Goal: Check status: Check status

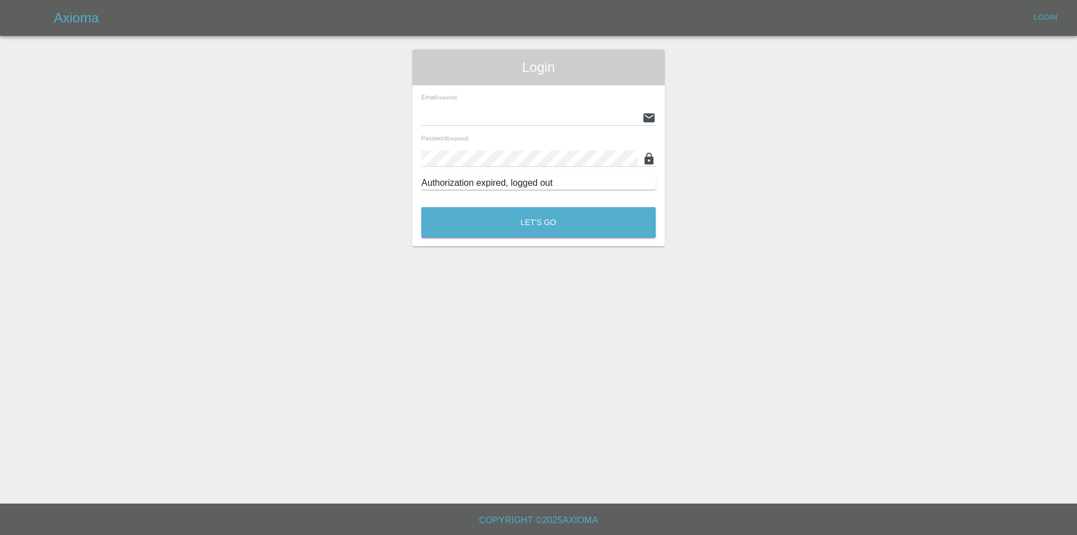
type input "tuncay@axioma.co.uk"
drag, startPoint x: 0, startPoint y: 0, endPoint x: 471, endPoint y: 215, distance: 517.5
click at [471, 215] on button "Let's Go" at bounding box center [538, 222] width 235 height 31
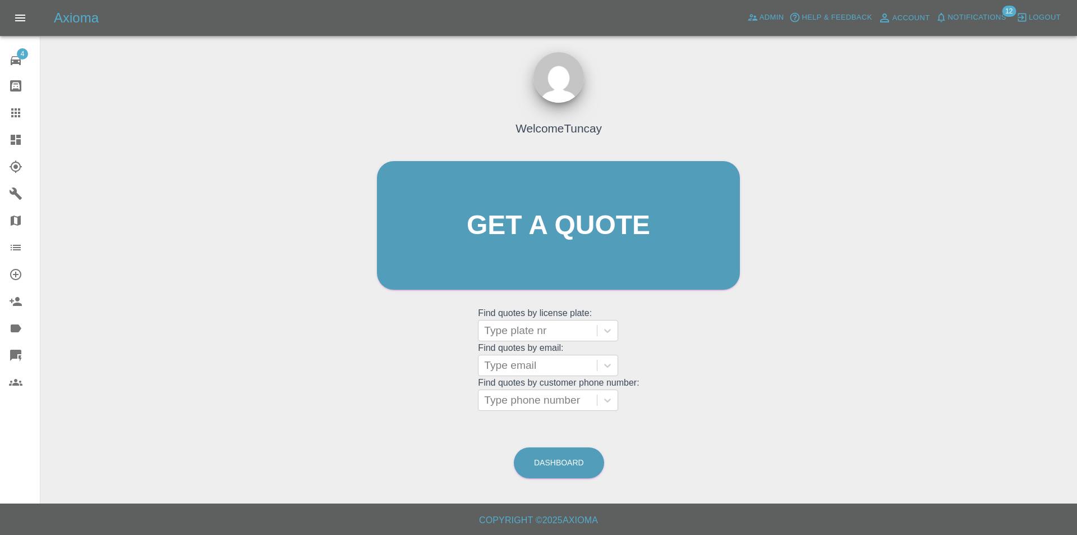
click at [865, 144] on div "Welcome Tuncay Get a quote Get a quote Find quotes by license plate: Type plate…" at bounding box center [558, 278] width 1019 height 403
click at [10, 346] on link "Quick Quote" at bounding box center [20, 355] width 40 height 27
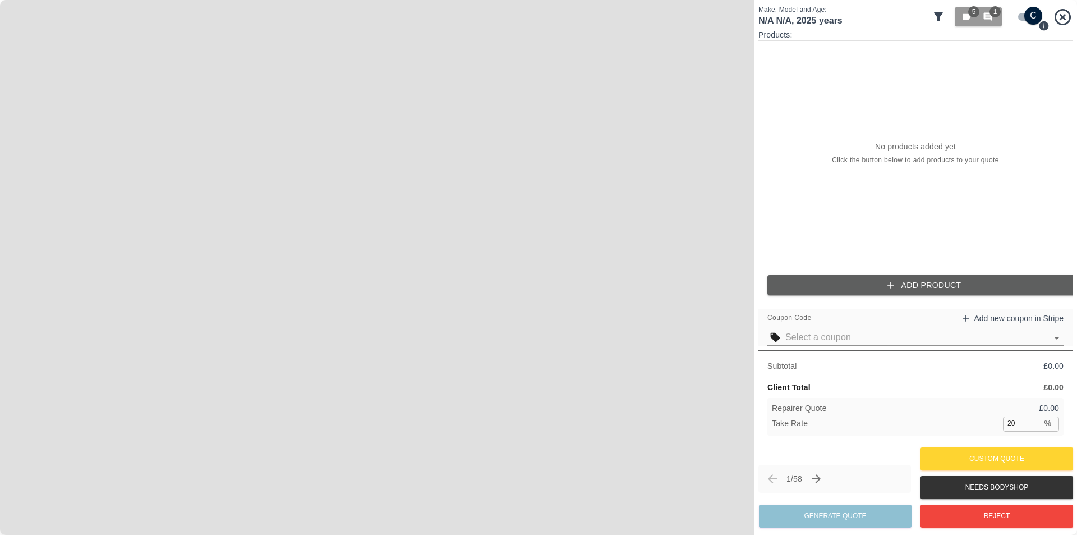
click at [765, 173] on div "No products added yet Click the button below to add products to your quote" at bounding box center [916, 153] width 314 height 225
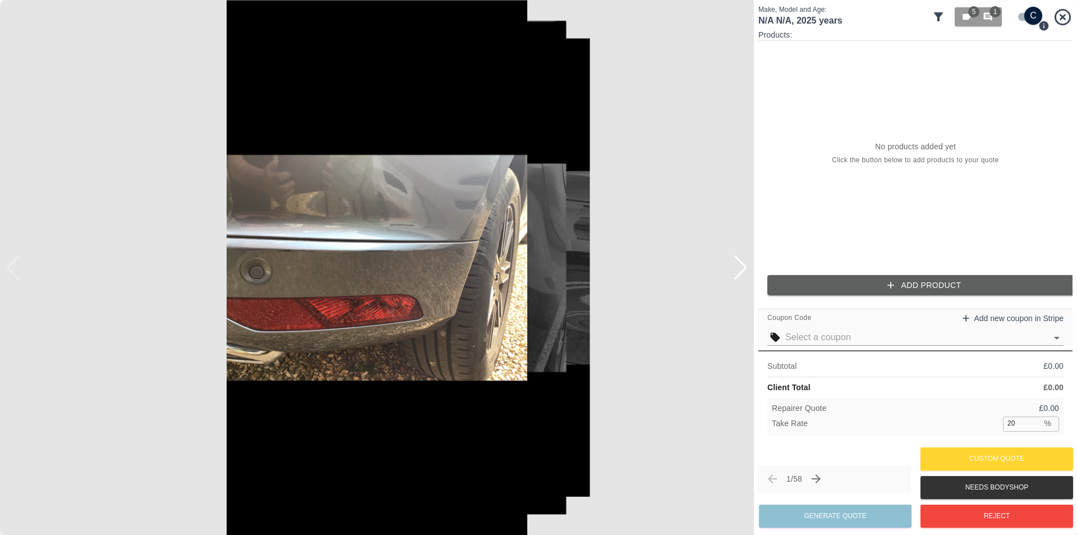
click at [736, 277] on div at bounding box center [740, 267] width 15 height 25
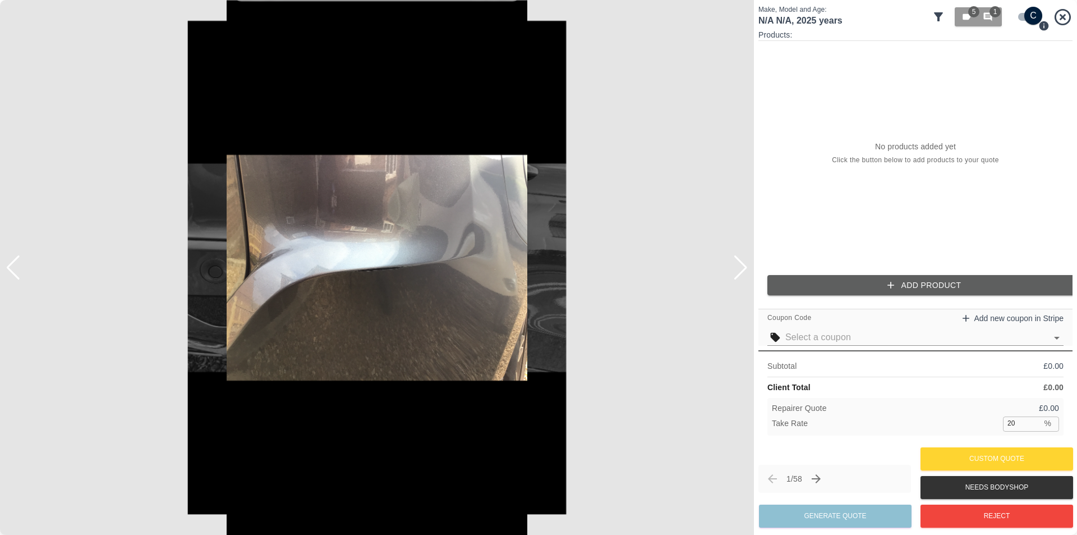
click at [737, 274] on div at bounding box center [740, 267] width 15 height 25
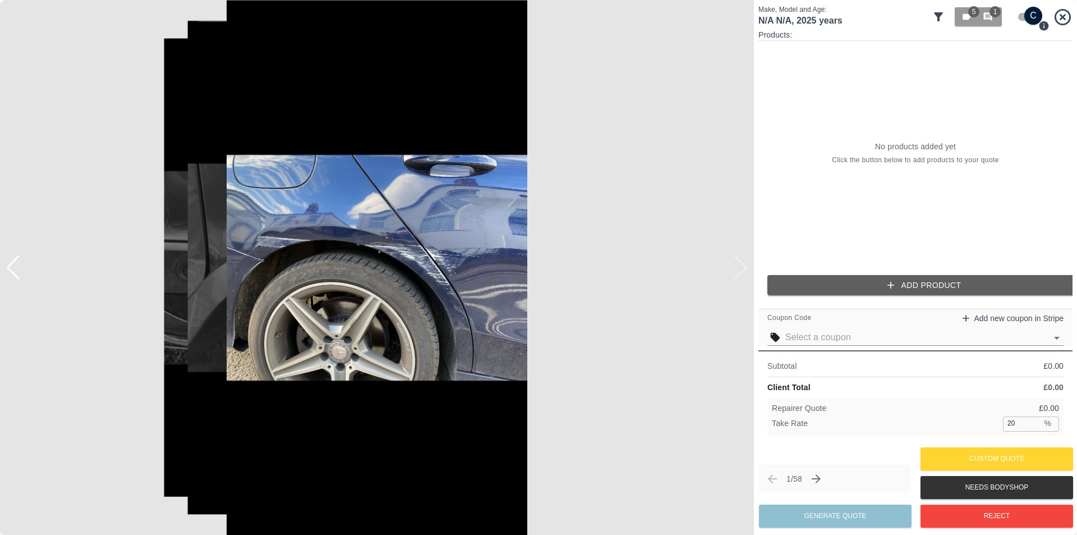
click at [809, 208] on div "No products added yet Click the button below to add products to your quote" at bounding box center [916, 153] width 314 height 225
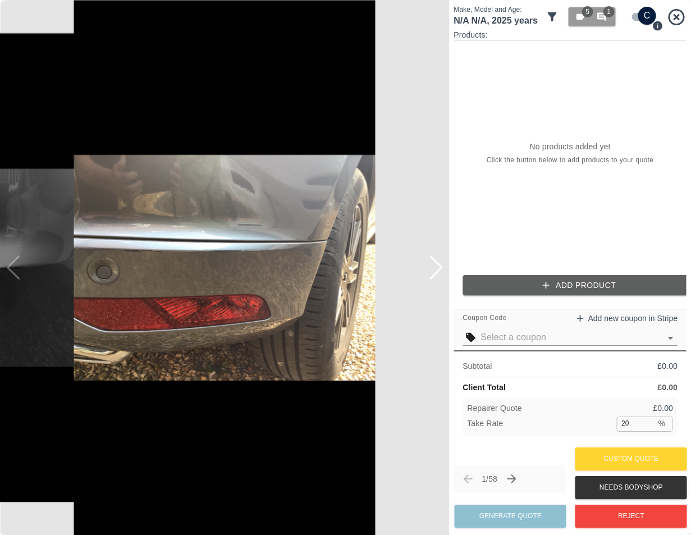
click at [451, 166] on div "Make, Model and Age: N/A N/A , 2025 years 5 1 Products: No products added yet C…" at bounding box center [570, 267] width 242 height 535
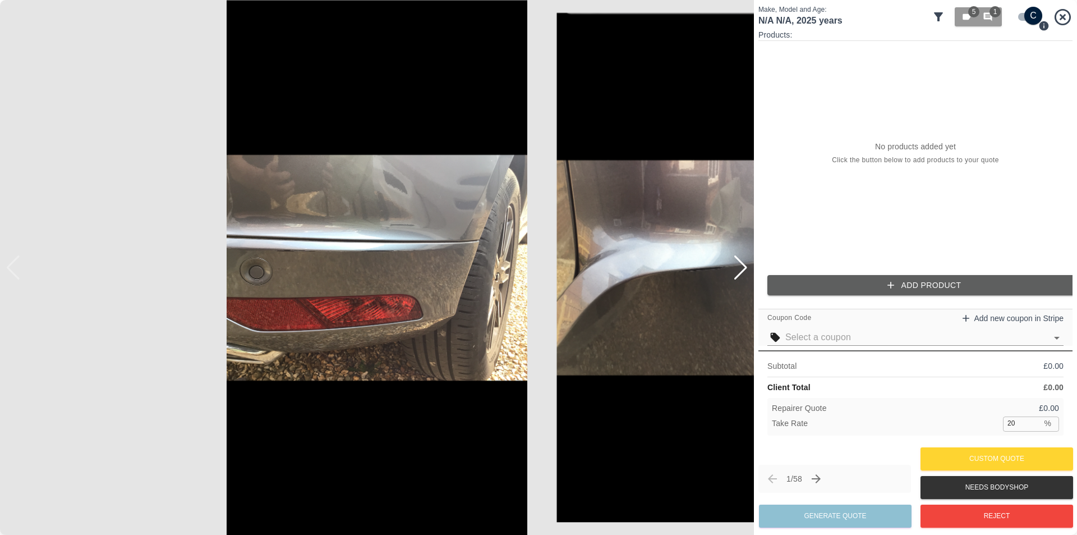
click at [791, 164] on div "No products added yet Click the button below to add products to your quote" at bounding box center [916, 153] width 314 height 225
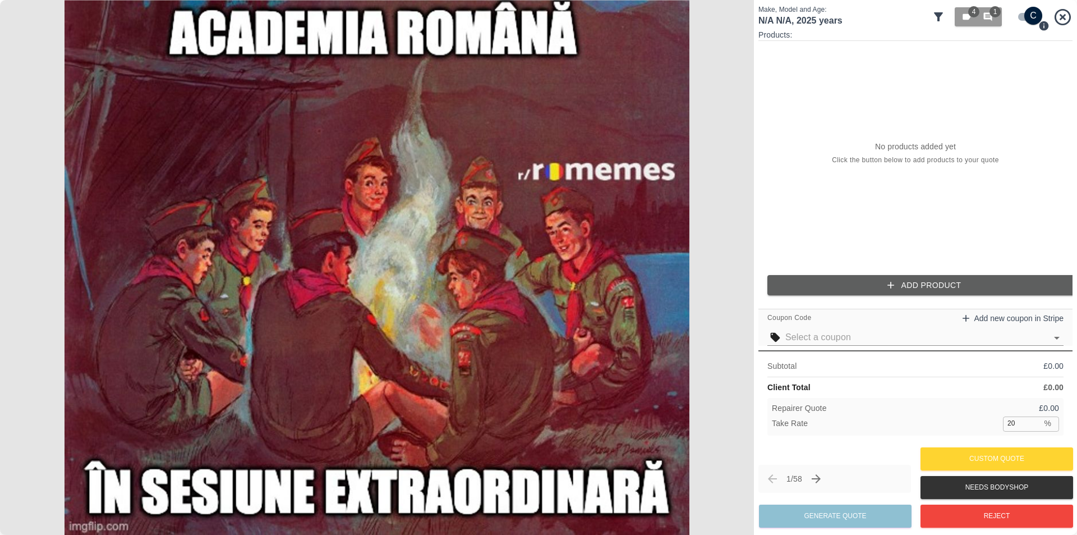
click at [701, 210] on img at bounding box center [377, 267] width 754 height 535
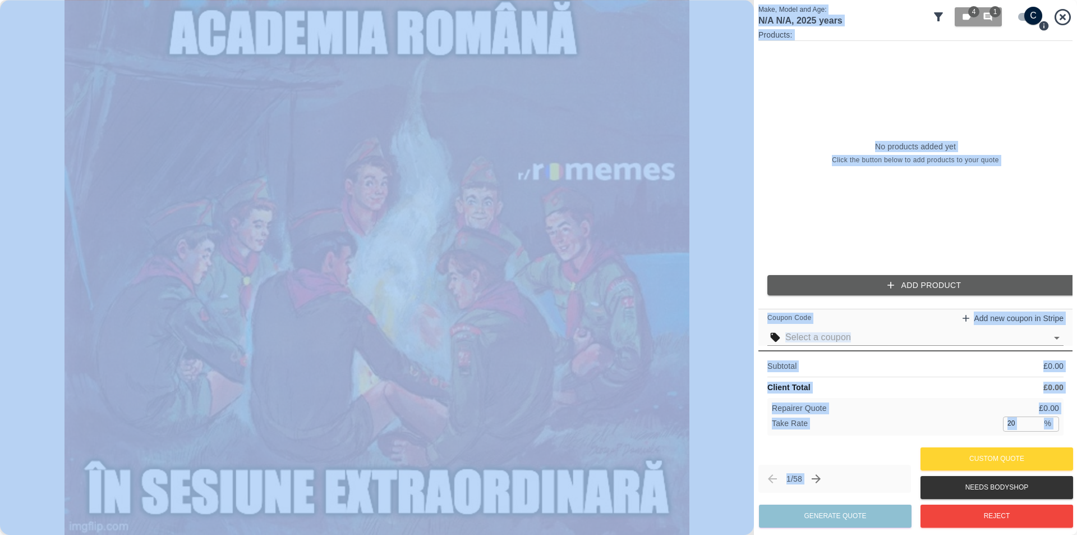
drag, startPoint x: 794, startPoint y: 250, endPoint x: 715, endPoint y: 493, distance: 255.5
click at [714, 515] on div "Make, Model and Age: N/A N/A , 2025 years 4 1 Products: No products added yet C…" at bounding box center [538, 267] width 1077 height 535
click at [828, 210] on div "No products added yet Click the button below to add products to your quote" at bounding box center [916, 153] width 314 height 225
click at [805, 218] on div "No products added yet Click the button below to add products to your quote" at bounding box center [916, 153] width 314 height 225
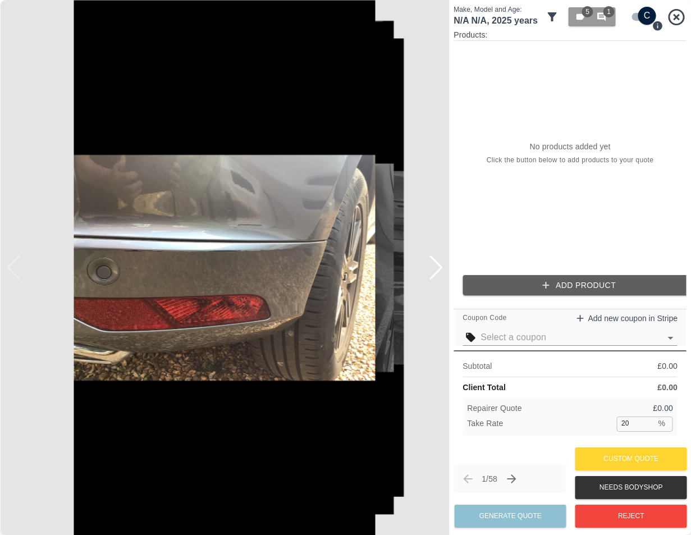
click at [461, 237] on div "No products added yet Click the button below to add products to your quote" at bounding box center [569, 153] width 233 height 225
click at [463, 214] on div "No products added yet Click the button below to add products to your quote" at bounding box center [569, 153] width 233 height 225
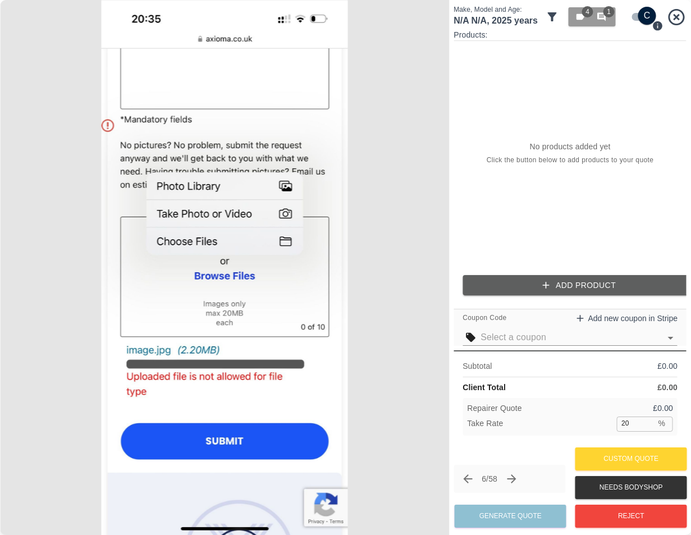
click at [497, 237] on div "No products added yet Click the button below to add products to your quote" at bounding box center [569, 153] width 233 height 225
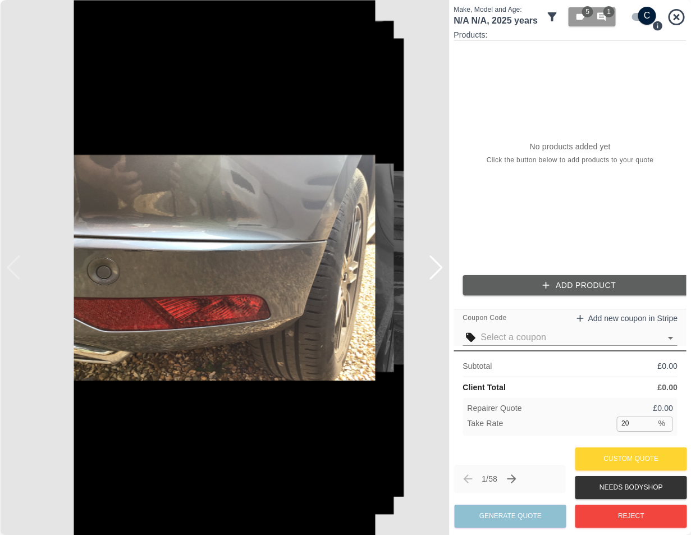
click at [486, 241] on div "No products added yet Click the button below to add products to your quote" at bounding box center [569, 153] width 233 height 225
click at [522, 217] on div "No products added yet Click the button below to add products to your quote" at bounding box center [569, 153] width 233 height 225
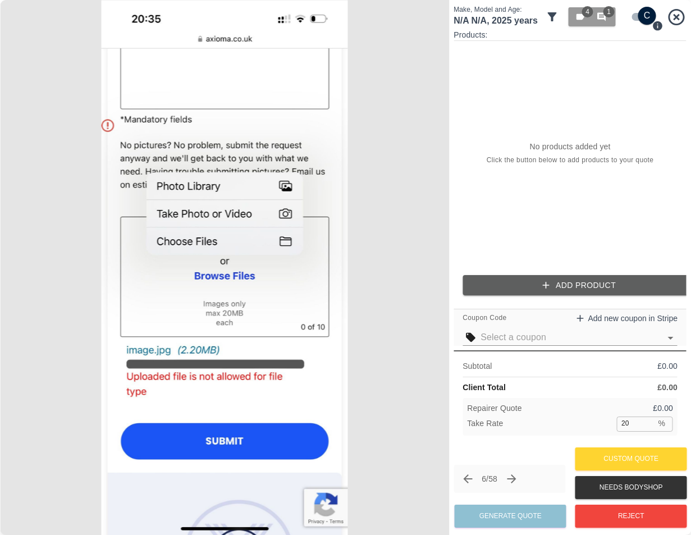
click at [476, 220] on div "No products added yet Click the button below to add products to your quote" at bounding box center [569, 153] width 233 height 225
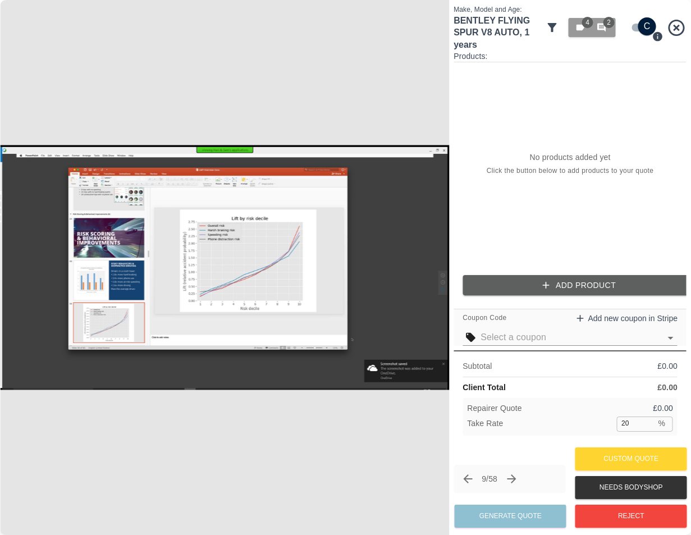
click at [474, 218] on div "No products added yet Click the button below to add products to your quote" at bounding box center [569, 164] width 233 height 204
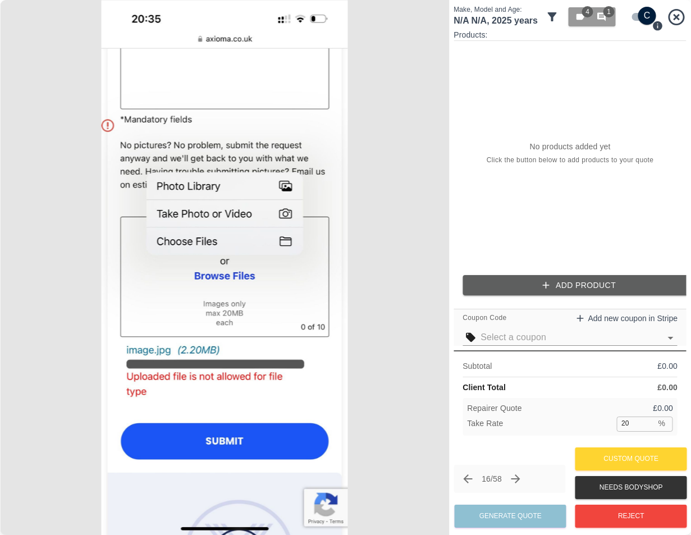
click at [486, 246] on div "No products added yet Click the button below to add products to your quote" at bounding box center [569, 153] width 233 height 225
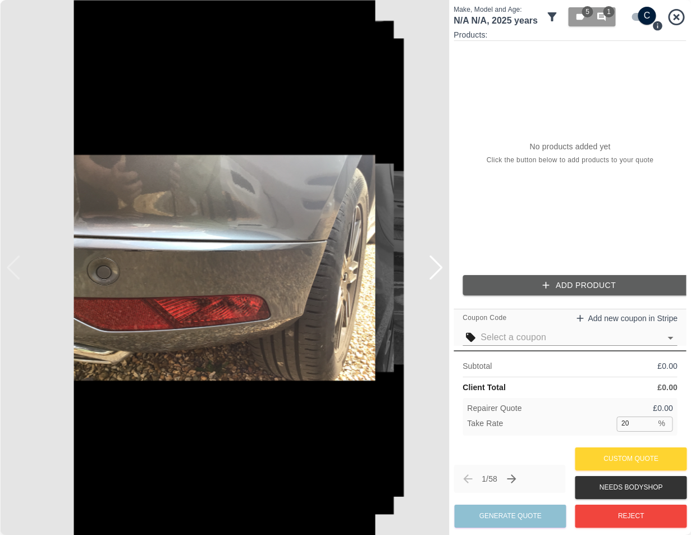
click at [533, 446] on div "1 / 58 Generate Quote Custom Quote Needs Bodyshop Reject" at bounding box center [569, 487] width 233 height 86
click at [590, 234] on div "No products added yet Click the button below to add products to your quote" at bounding box center [569, 153] width 233 height 225
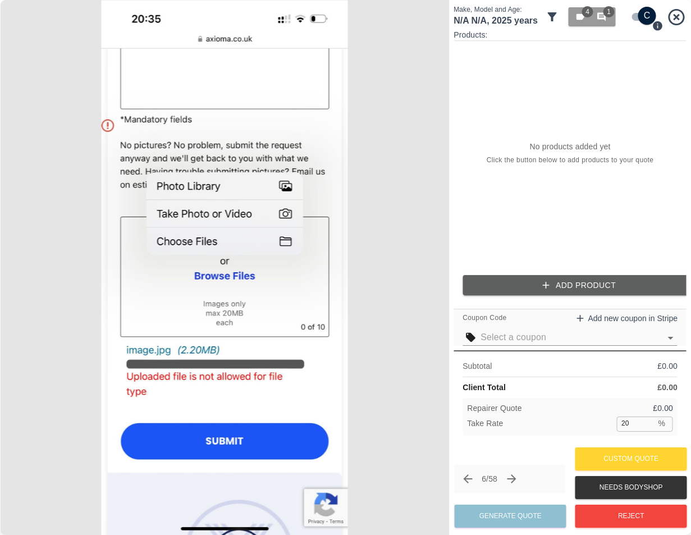
click at [513, 186] on div "No products added yet Click the button below to add products to your quote" at bounding box center [569, 153] width 233 height 225
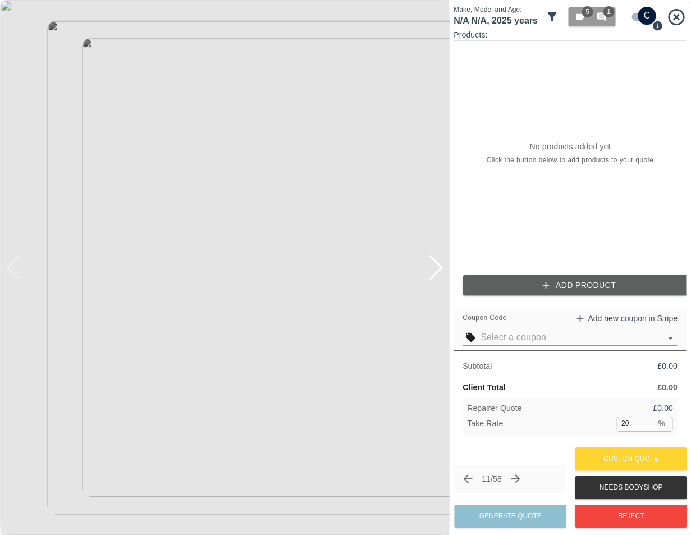
click at [576, 213] on div "No products added yet Click the button below to add products to your quote" at bounding box center [569, 153] width 233 height 225
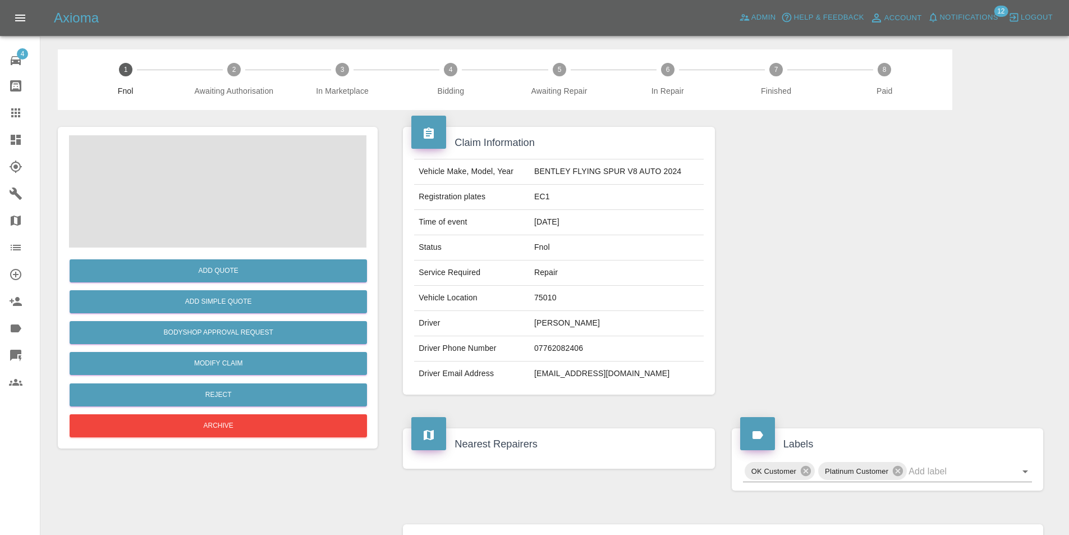
click at [397, 182] on div "Claim Information Vehicle Make, Model, Year BENTLEY FLYING SPUR V8 AUTO 2024 Re…" at bounding box center [558, 260] width 328 height 301
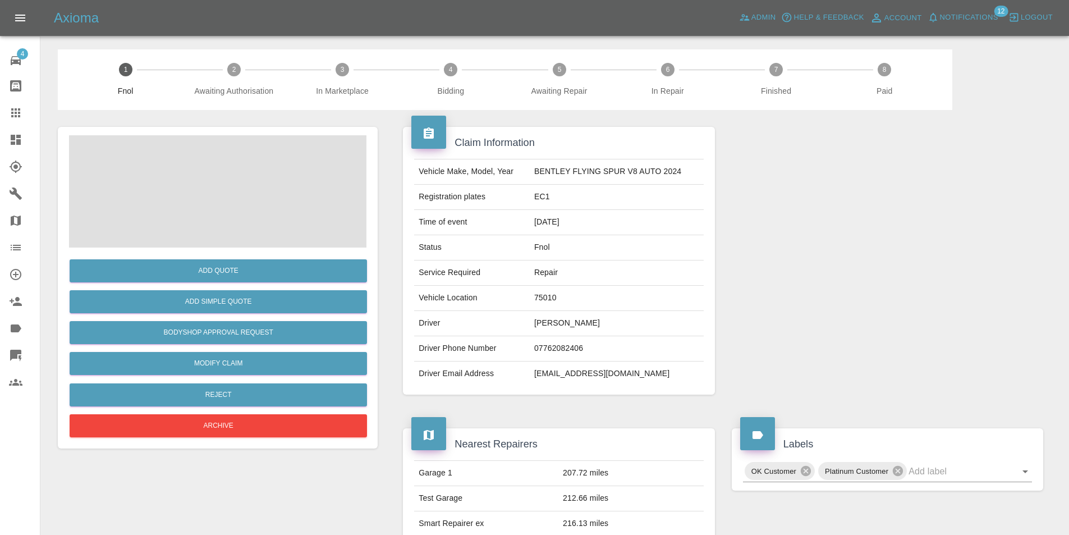
click at [389, 184] on div "Claim Information Vehicle Make, Model, Year BENTLEY FLYING SPUR V8 AUTO 2024 Re…" at bounding box center [723, 490] width 674 height 760
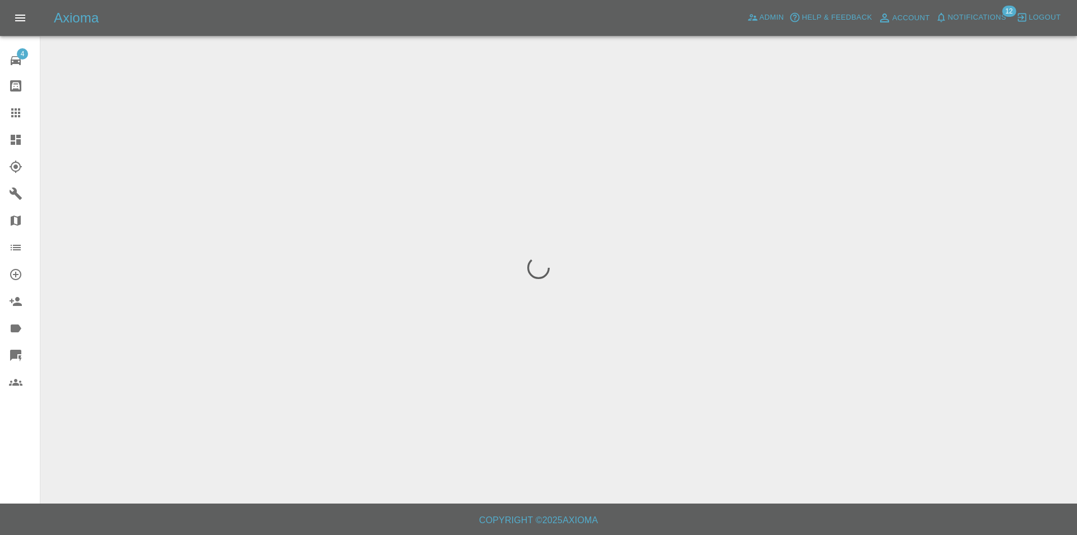
drag, startPoint x: 534, startPoint y: 317, endPoint x: 271, endPoint y: 85, distance: 350.2
click at [326, 165] on div at bounding box center [538, 267] width 1077 height 535
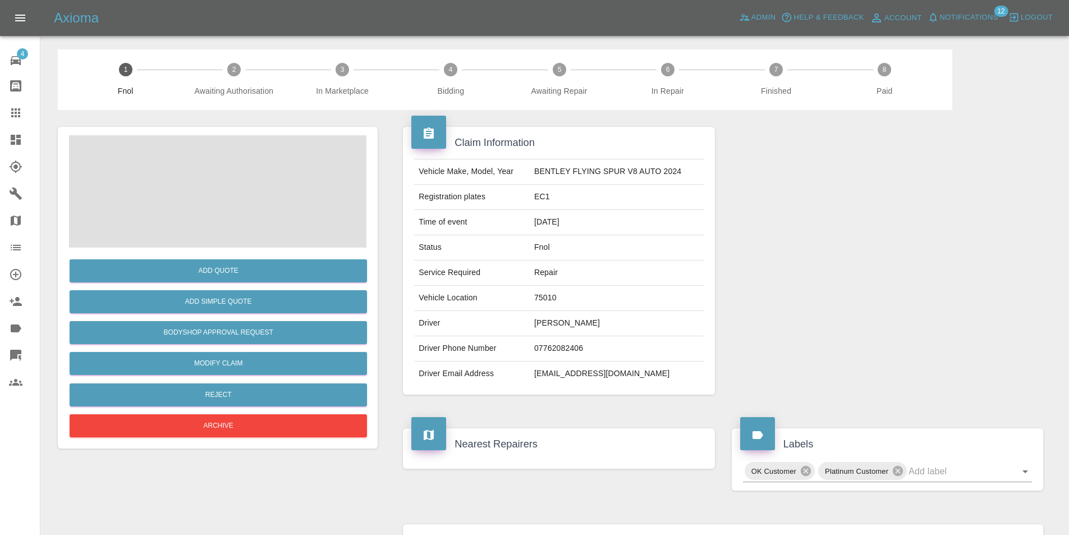
click at [273, 187] on span at bounding box center [217, 191] width 297 height 112
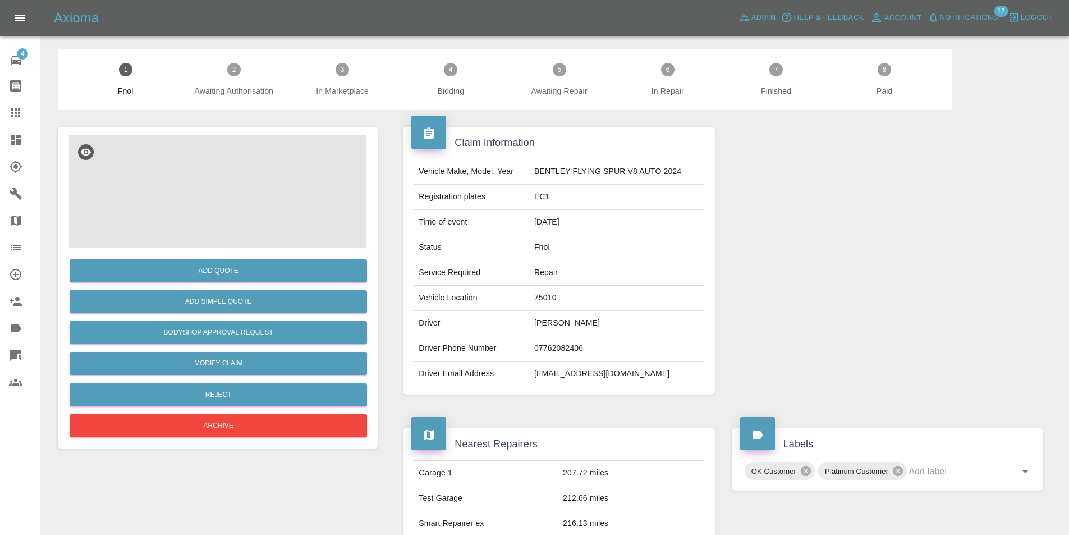
click at [186, 195] on img at bounding box center [217, 191] width 297 height 112
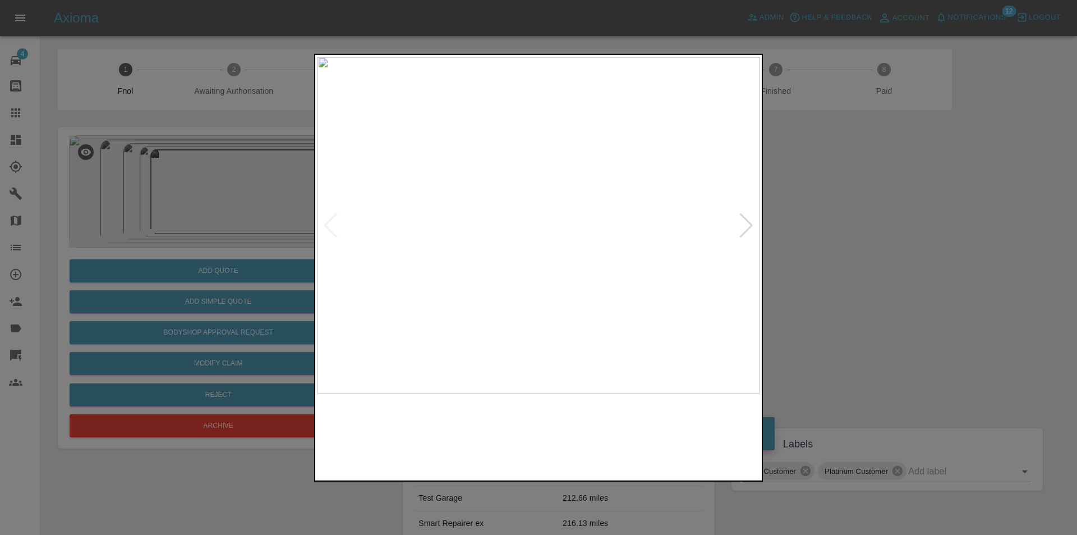
click at [159, 198] on div at bounding box center [538, 267] width 1077 height 535
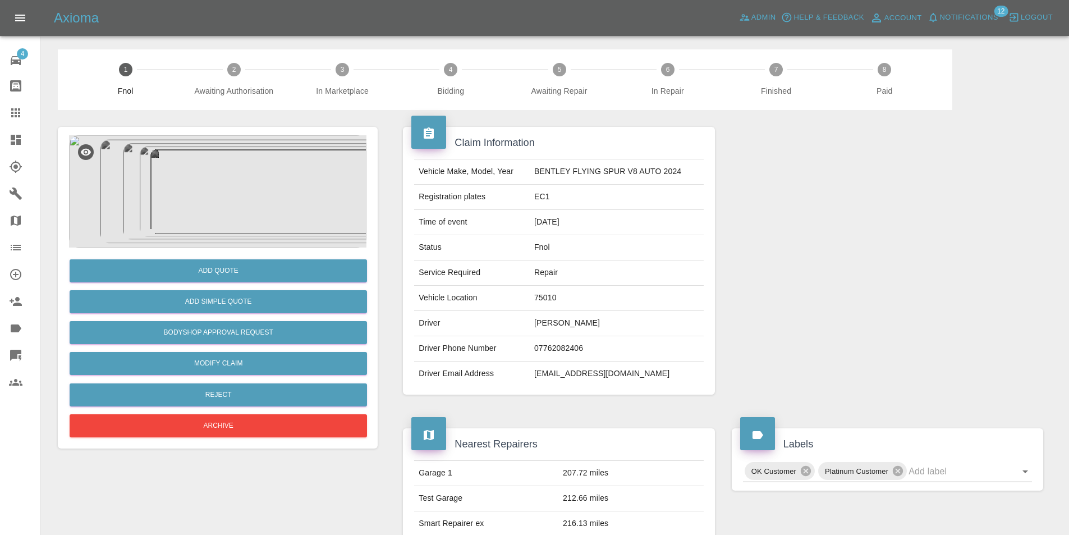
click at [171, 200] on img at bounding box center [217, 191] width 297 height 112
click at [191, 206] on img at bounding box center [216, 191] width 296 height 112
click at [195, 205] on img at bounding box center [217, 191] width 297 height 112
click at [196, 204] on img at bounding box center [217, 191] width 297 height 112
